Goal: Connect with others: Establish contact or relationships with other users

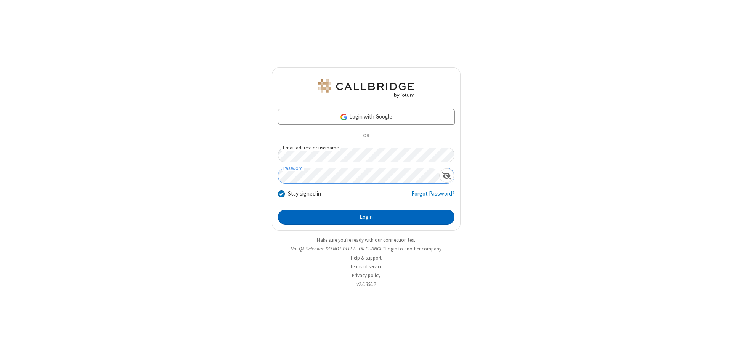
click at [366, 217] on button "Login" at bounding box center [366, 217] width 177 height 15
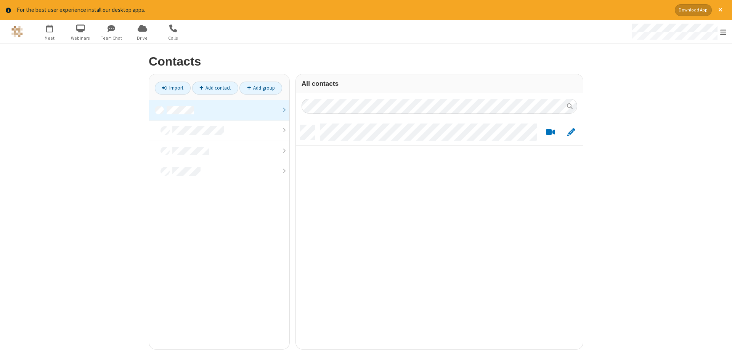
click at [219, 110] on link at bounding box center [219, 110] width 140 height 21
click at [215, 88] on link "Add contact" at bounding box center [215, 88] width 46 height 13
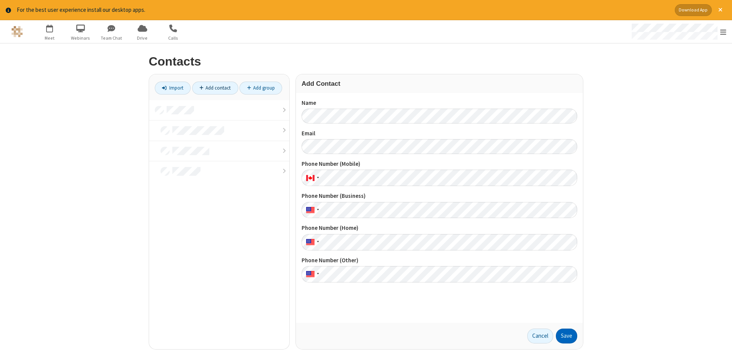
click at [567, 336] on button "Save" at bounding box center [566, 336] width 21 height 15
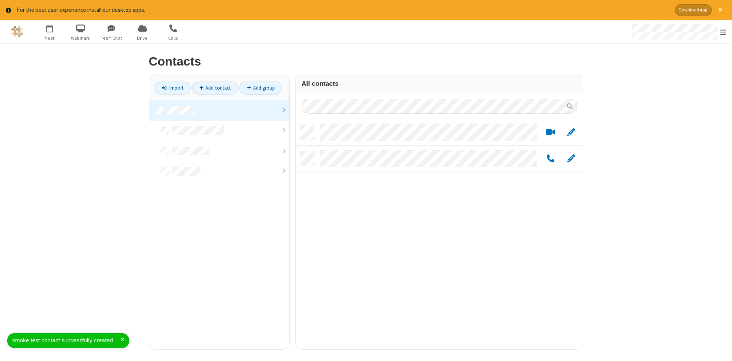
scroll to position [230, 287]
click at [215, 88] on link "Add contact" at bounding box center [215, 88] width 46 height 13
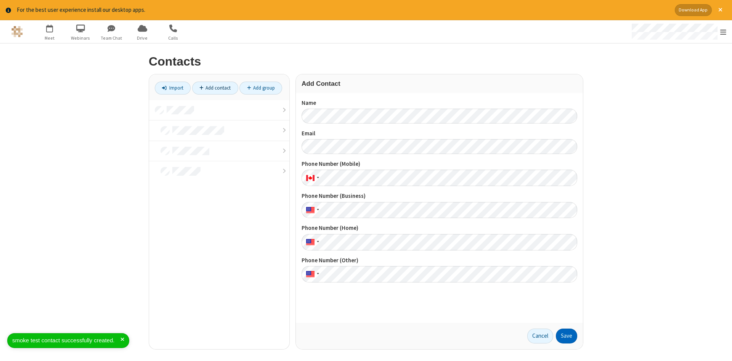
click at [567, 336] on button "Save" at bounding box center [566, 336] width 21 height 15
